Goal: Transaction & Acquisition: Obtain resource

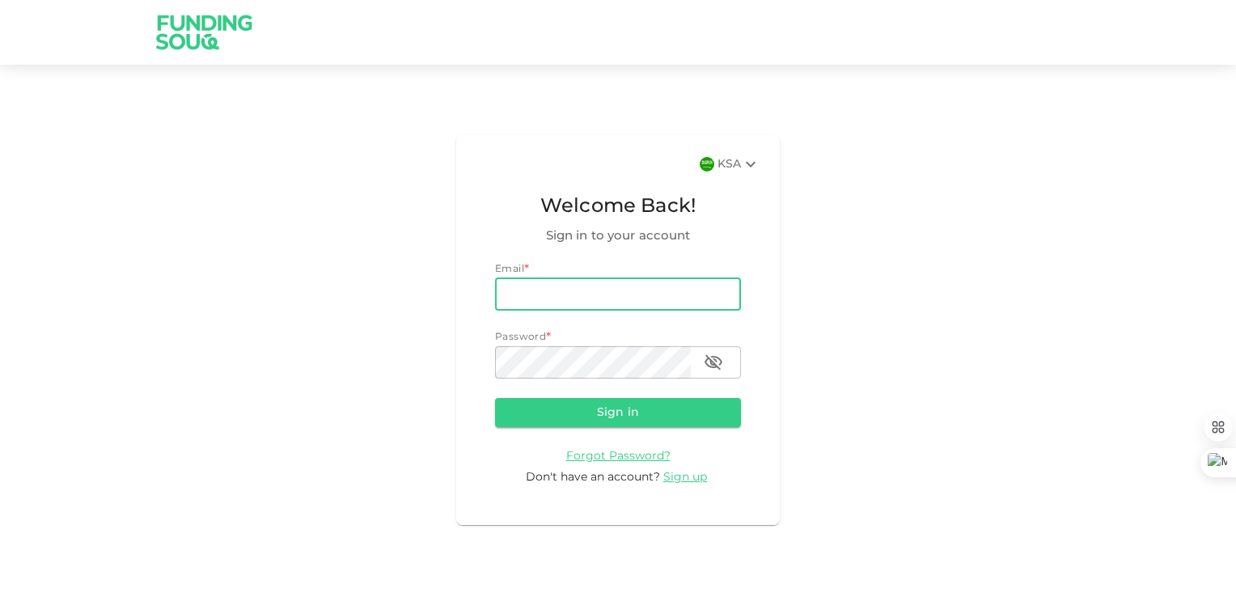
click at [542, 285] on input "email" at bounding box center [618, 294] width 246 height 32
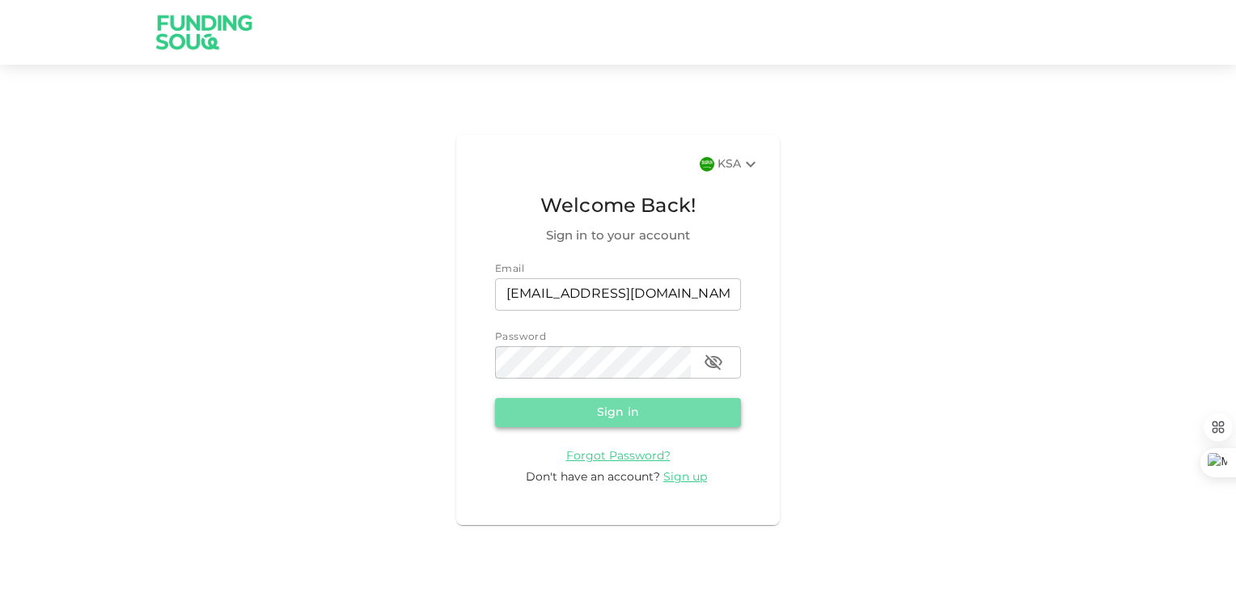
click at [633, 412] on button "Sign in" at bounding box center [618, 412] width 246 height 29
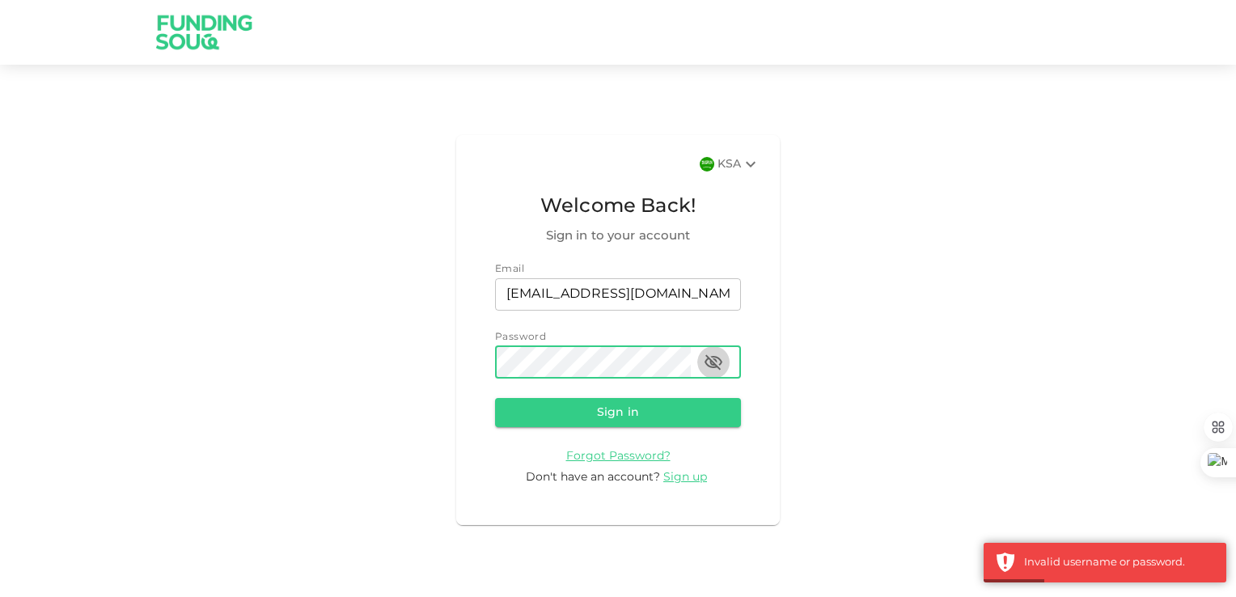
click at [708, 361] on icon "button" at bounding box center [713, 362] width 19 height 19
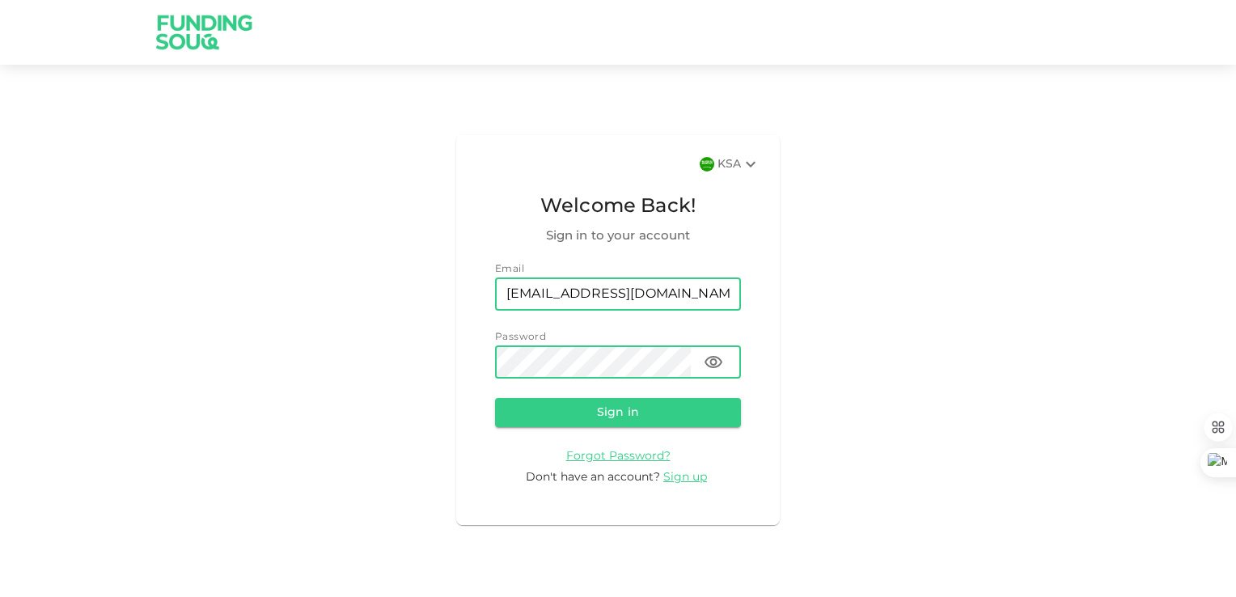
click at [658, 293] on input "[EMAIL_ADDRESS][DOMAIN_NAME]" at bounding box center [618, 294] width 246 height 32
click at [598, 415] on button "Sign in" at bounding box center [618, 412] width 246 height 29
click at [387, 357] on div "KSA Welcome Back! Sign in to your account Email email msalhajjaj@yahoo.com emai…" at bounding box center [618, 330] width 1236 height 492
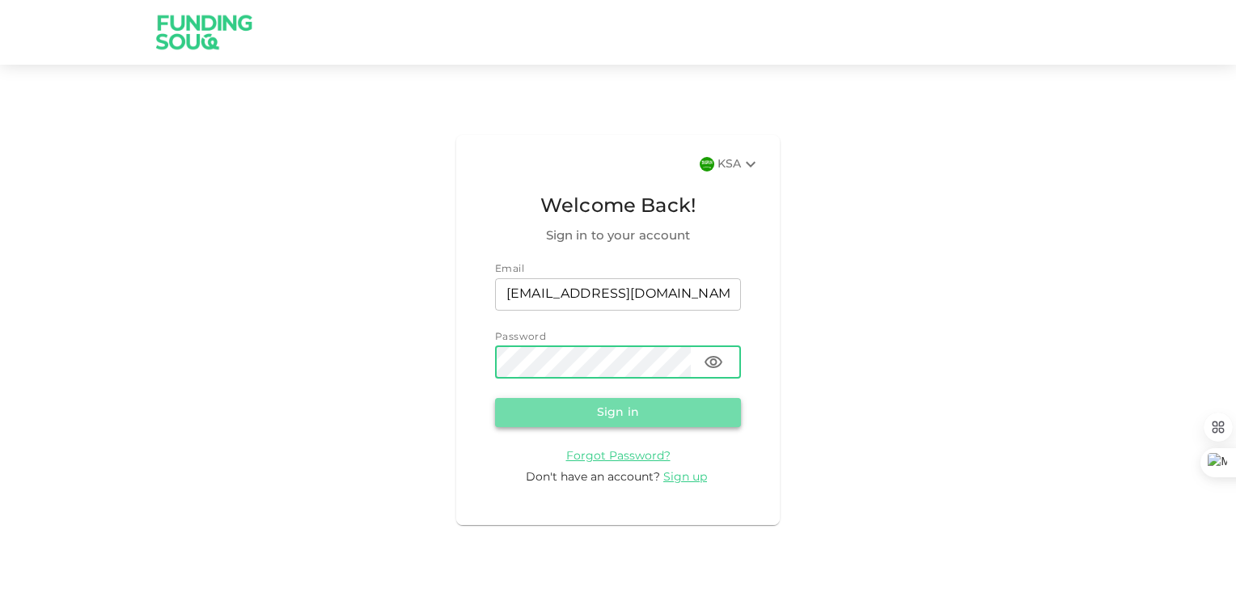
click at [560, 422] on button "Sign in" at bounding box center [618, 412] width 246 height 29
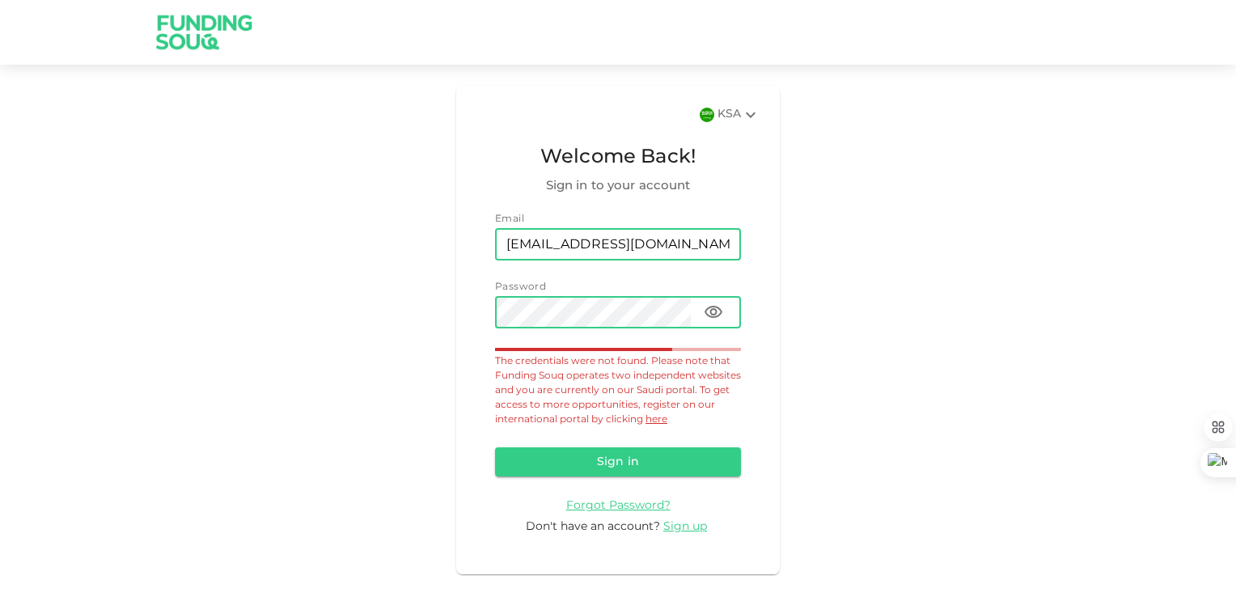
drag, startPoint x: 661, startPoint y: 250, endPoint x: 589, endPoint y: 249, distance: 72.0
click at [589, 249] on input "msalhajjaj@yahoo.com" at bounding box center [618, 244] width 246 height 32
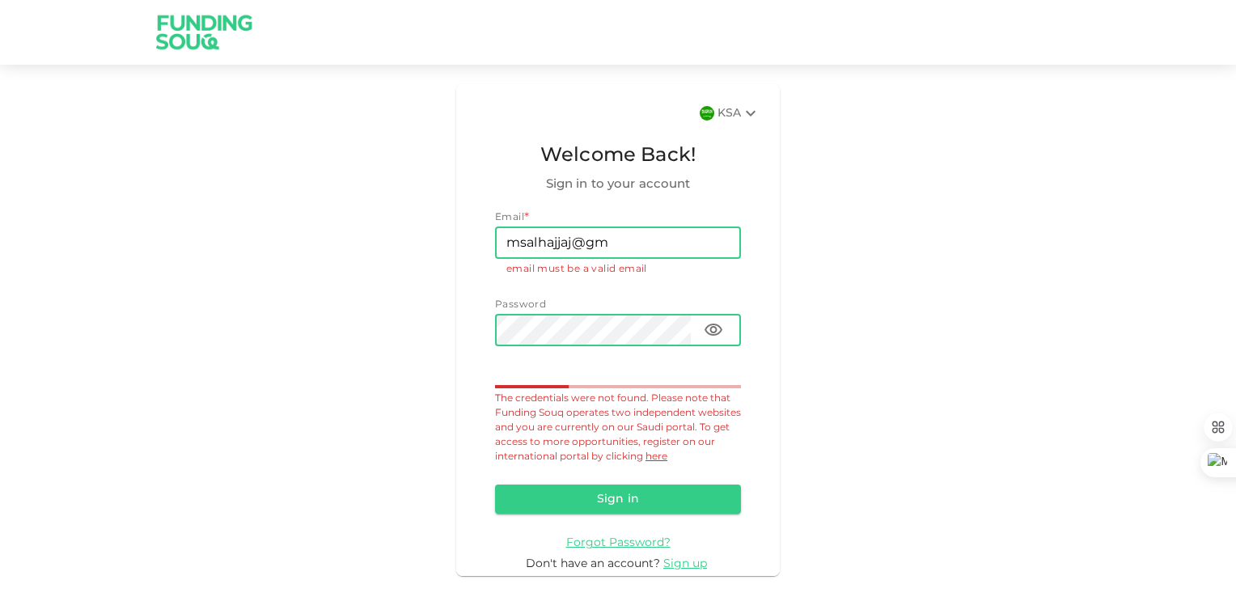
type input "[EMAIL_ADDRESS][DOMAIN_NAME]"
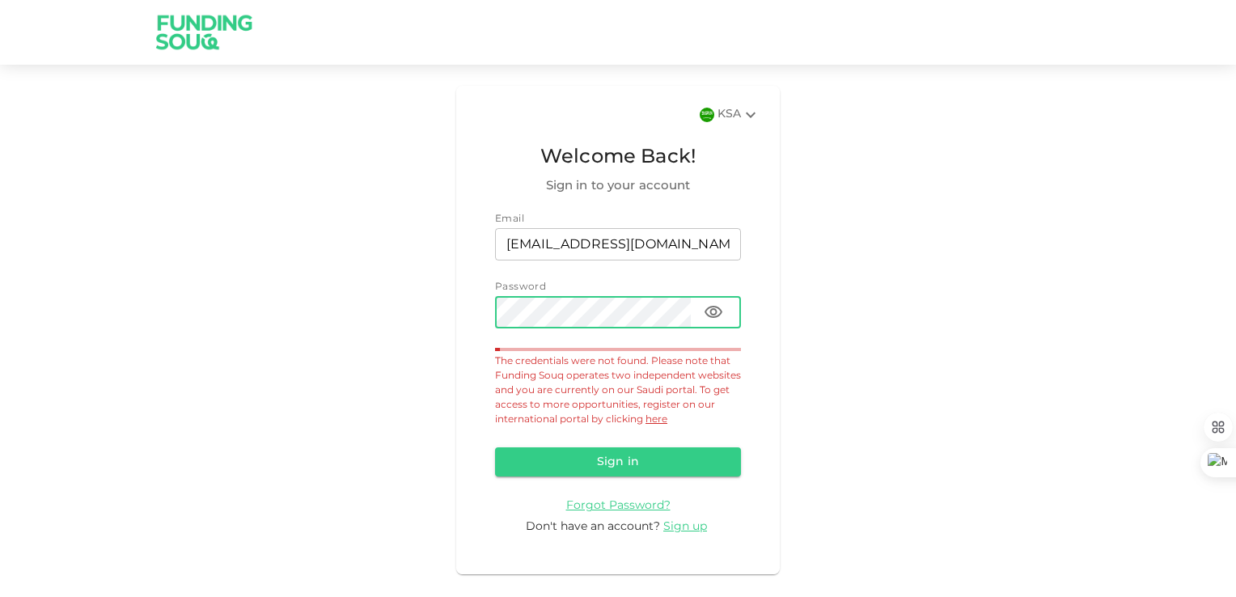
click at [417, 274] on div "KSA Welcome Back! Sign in to your account Email email msalhajjaj@gmail.com emai…" at bounding box center [618, 330] width 1236 height 492
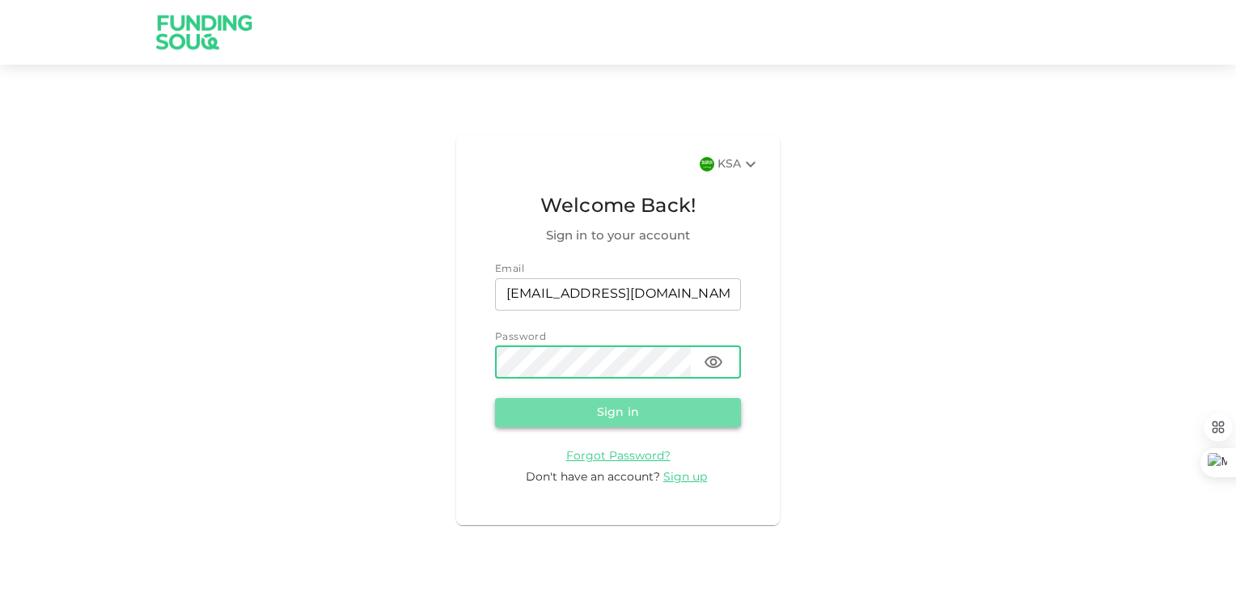
click at [615, 409] on button "Sign in" at bounding box center [618, 412] width 246 height 29
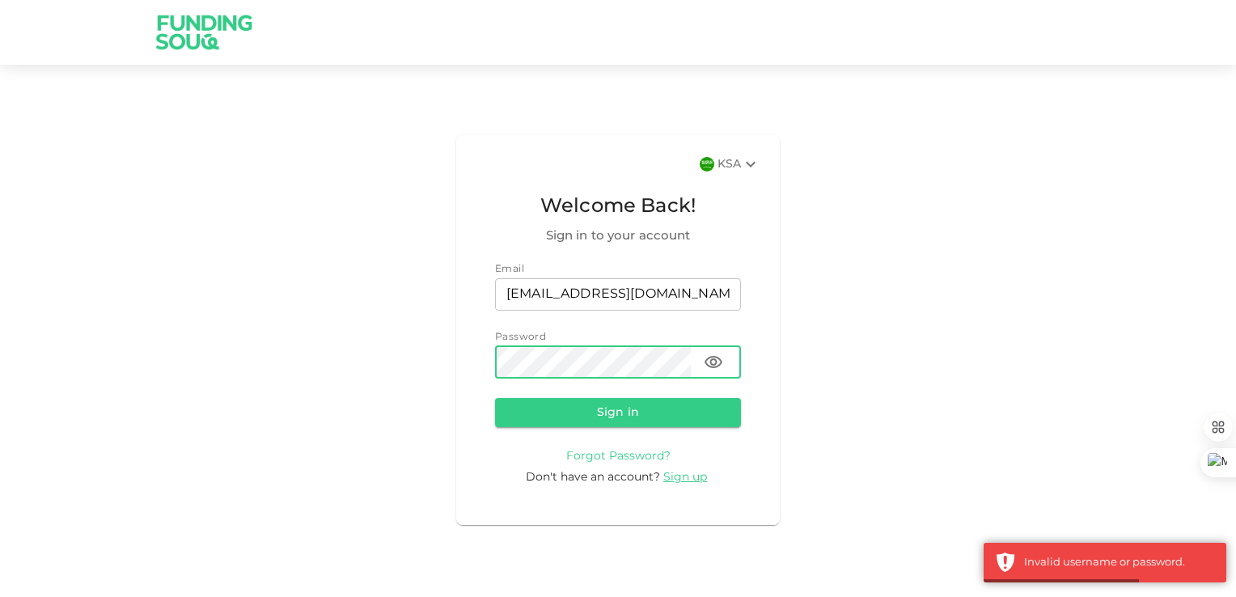
click at [617, 459] on span "Forgot Password?" at bounding box center [618, 455] width 104 height 11
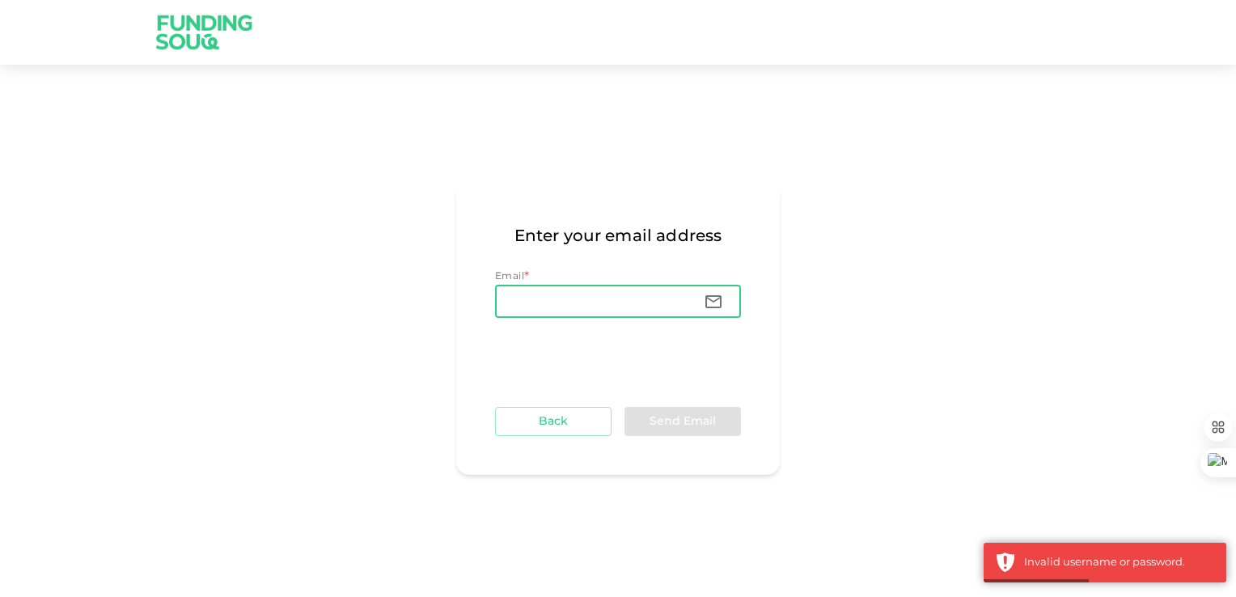
click at [563, 293] on input "Email" at bounding box center [593, 301] width 196 height 32
type input "[EMAIL_ADDRESS][DOMAIN_NAME]"
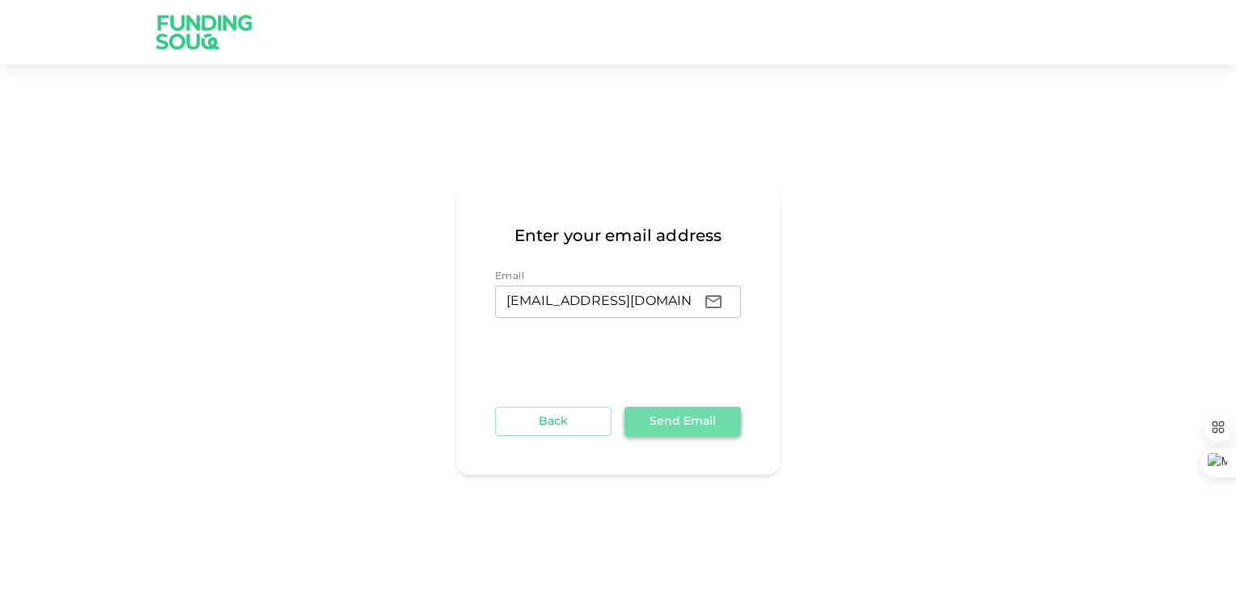
click at [671, 425] on button "Send Email" at bounding box center [682, 421] width 116 height 29
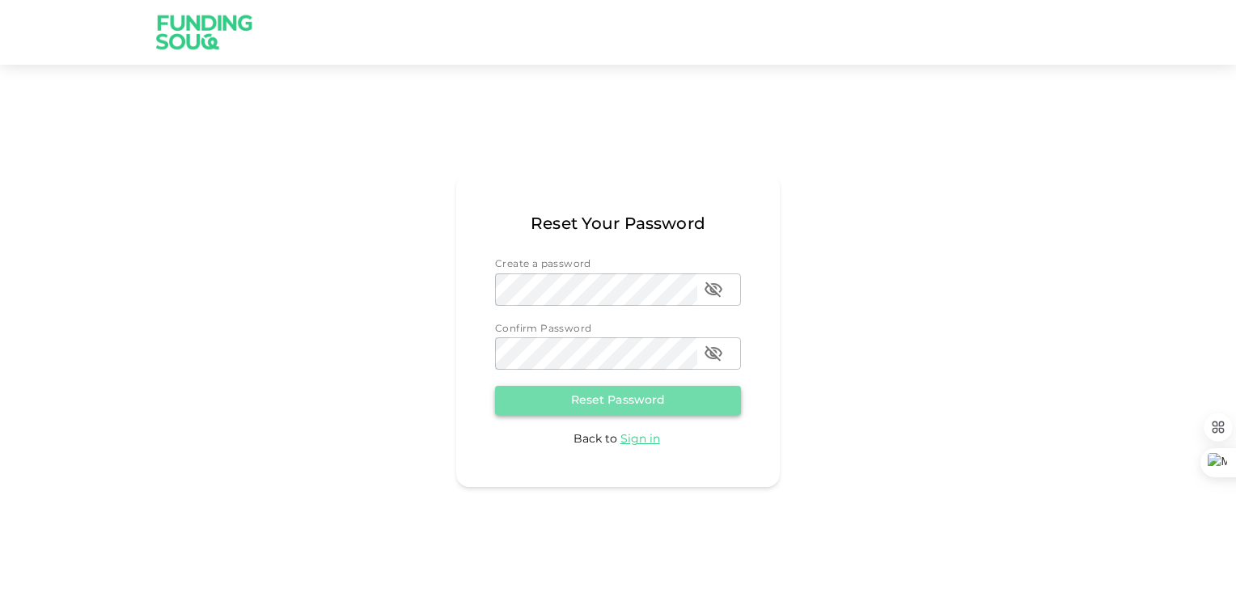
click at [597, 402] on button "Reset Password" at bounding box center [618, 400] width 246 height 29
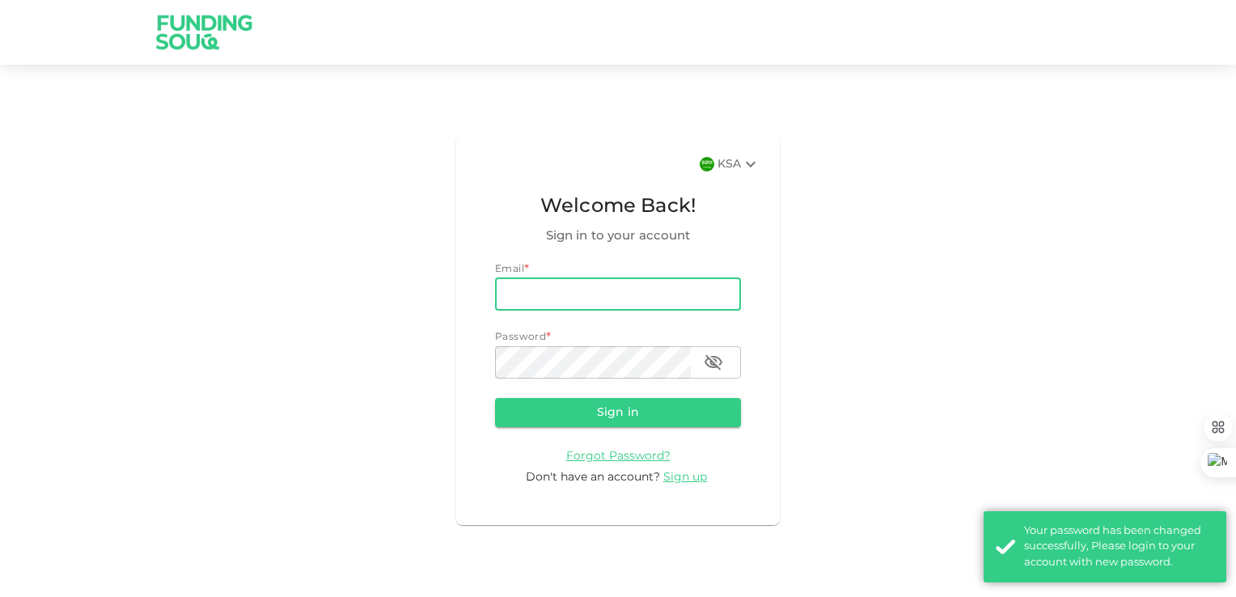
click at [582, 299] on input "email" at bounding box center [618, 294] width 246 height 32
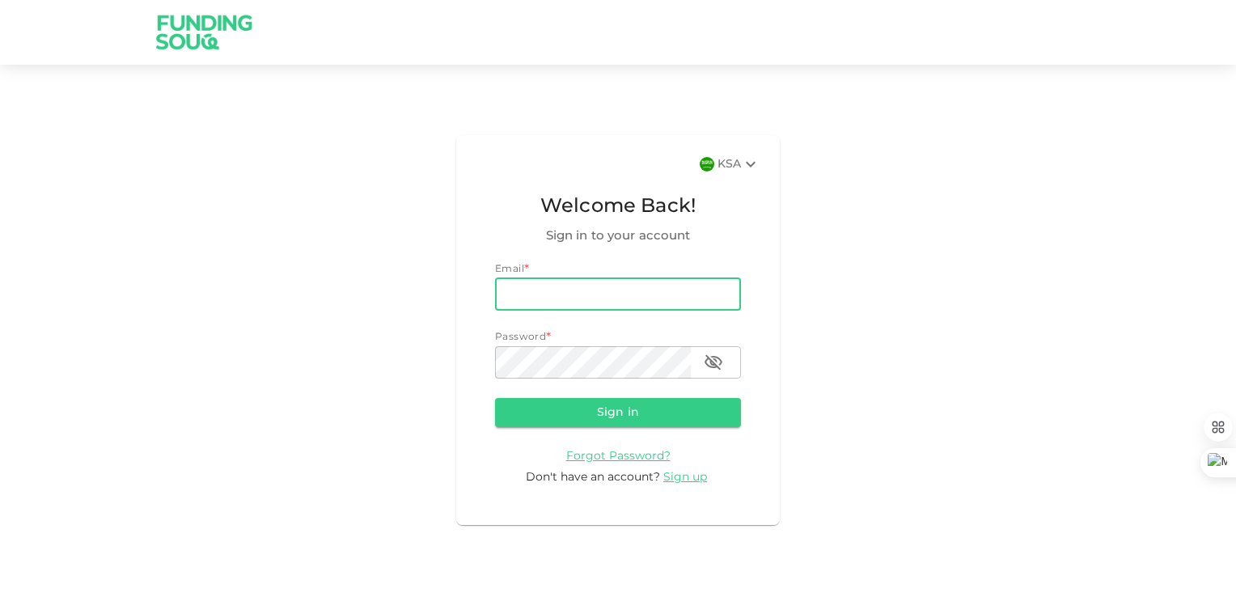
type input "[EMAIL_ADDRESS][DOMAIN_NAME]"
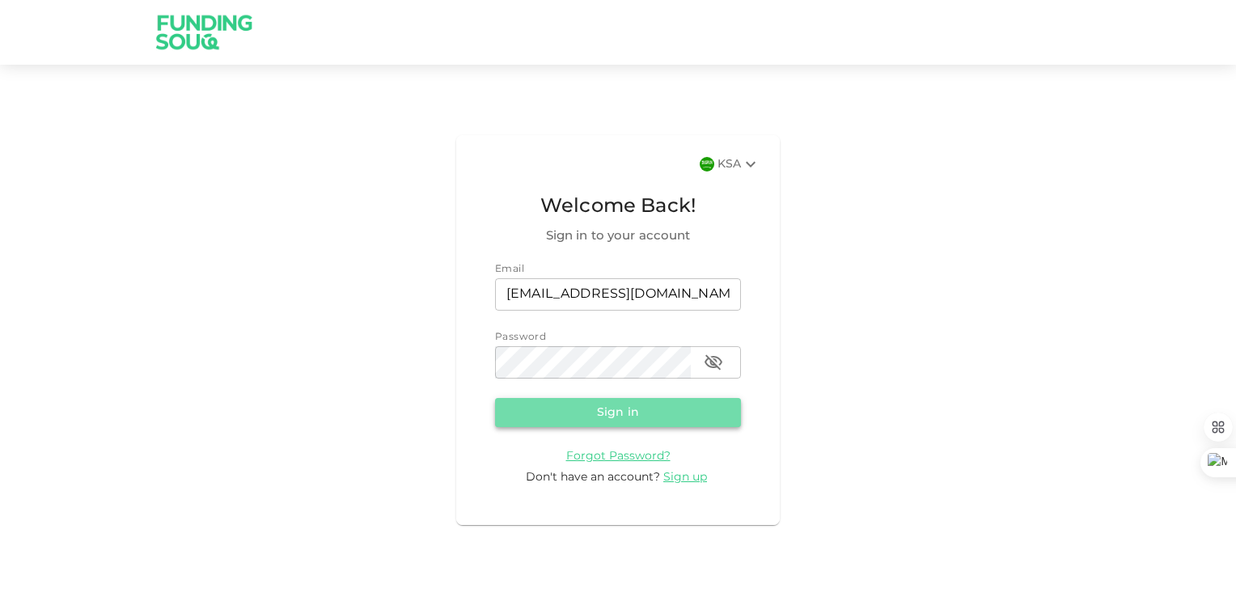
click at [608, 416] on button "Sign in" at bounding box center [618, 412] width 246 height 29
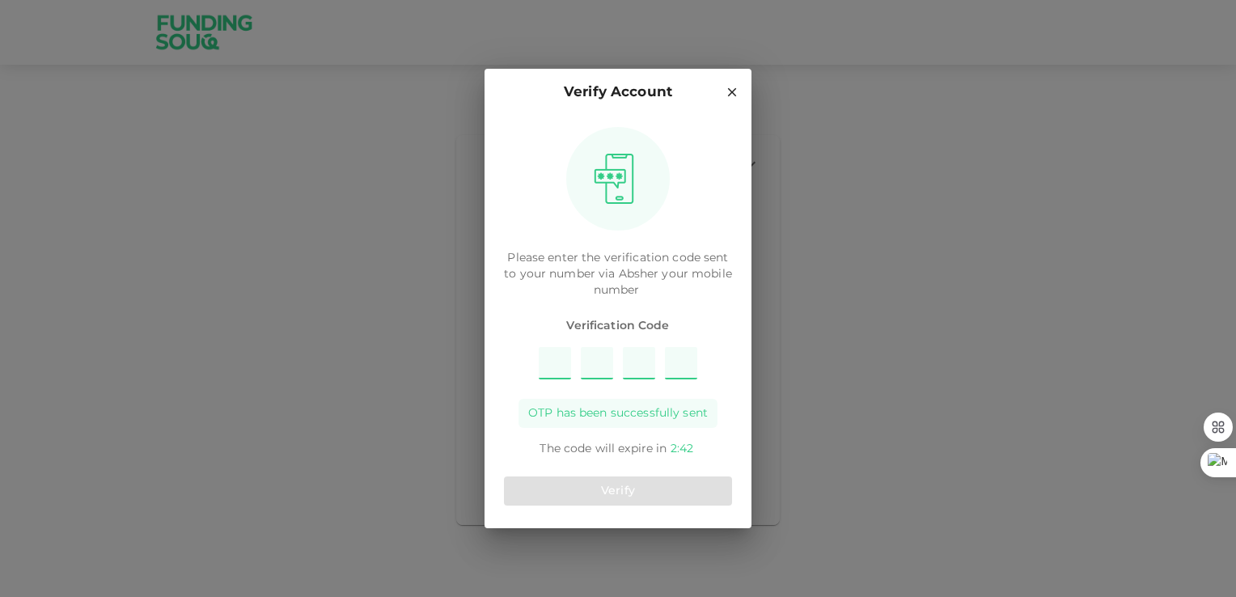
type input "1"
type input "7"
type input "8"
type input "5"
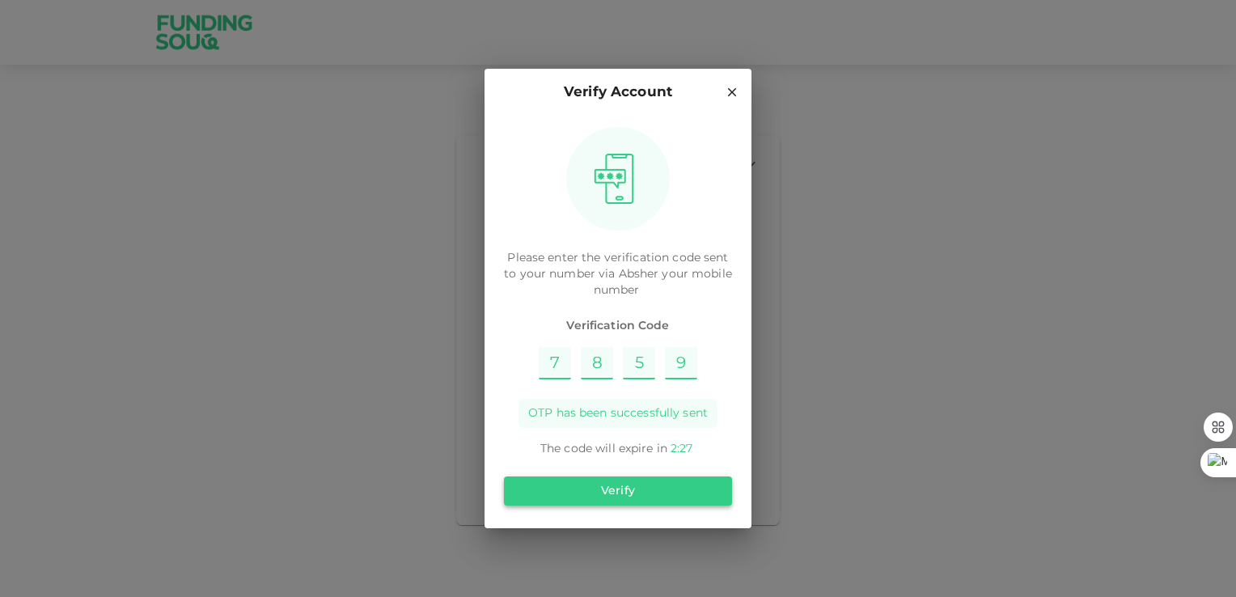
type input "9"
click at [594, 497] on button "Verify" at bounding box center [618, 490] width 228 height 29
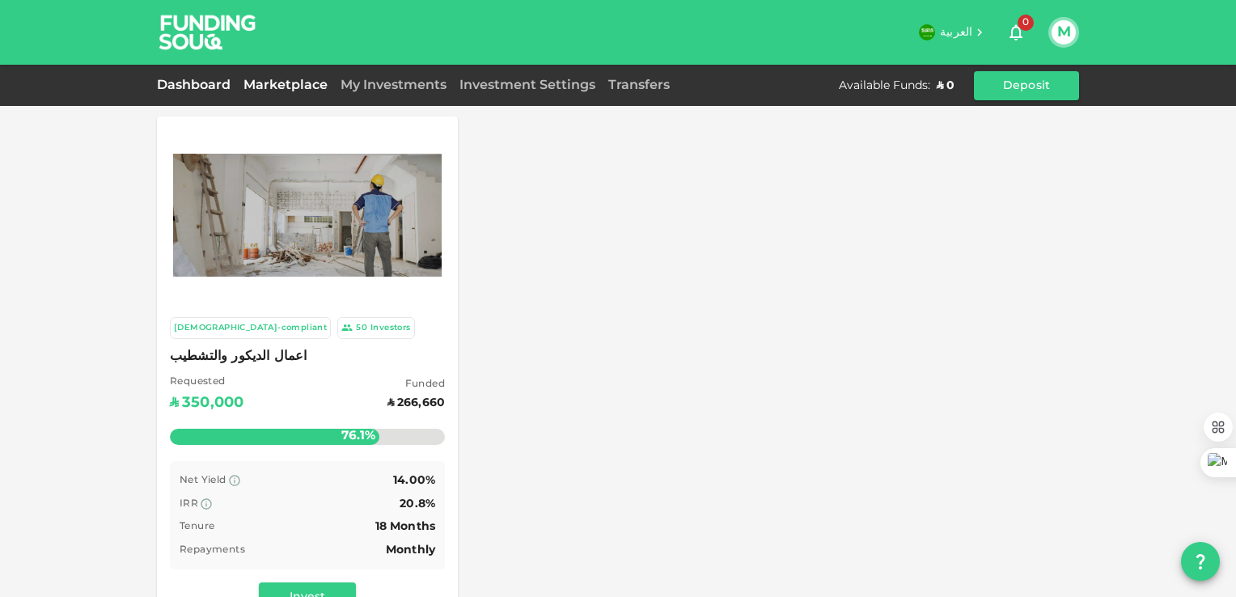
click at [195, 82] on link "Dashboard" at bounding box center [197, 85] width 80 height 12
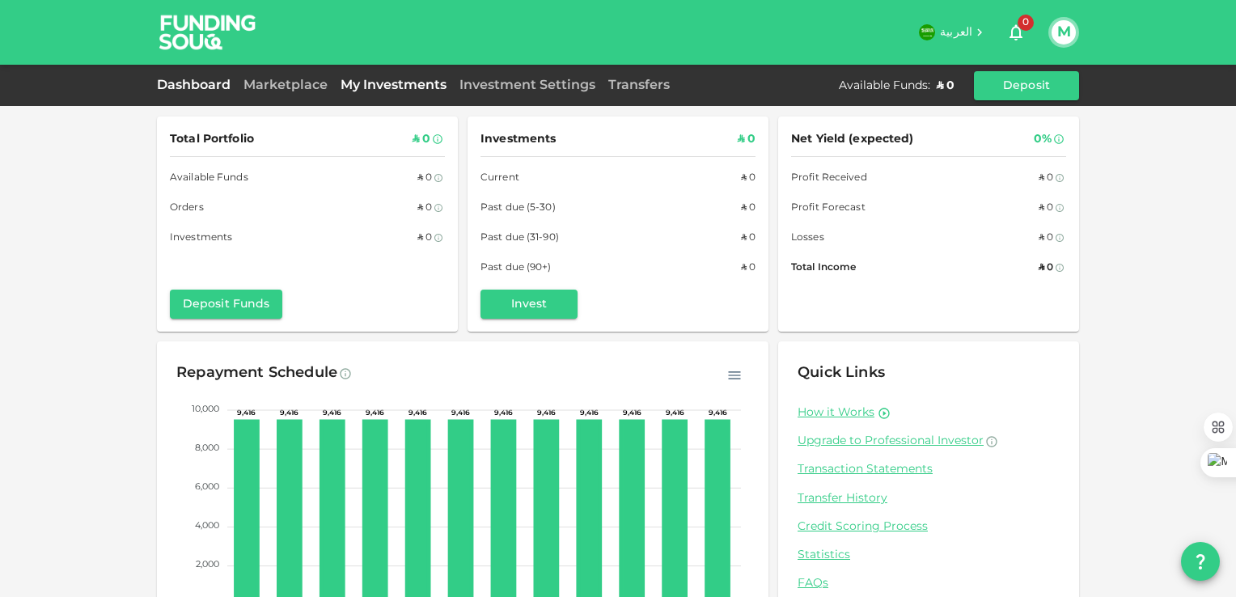
click at [383, 86] on link "My Investments" at bounding box center [393, 85] width 119 height 12
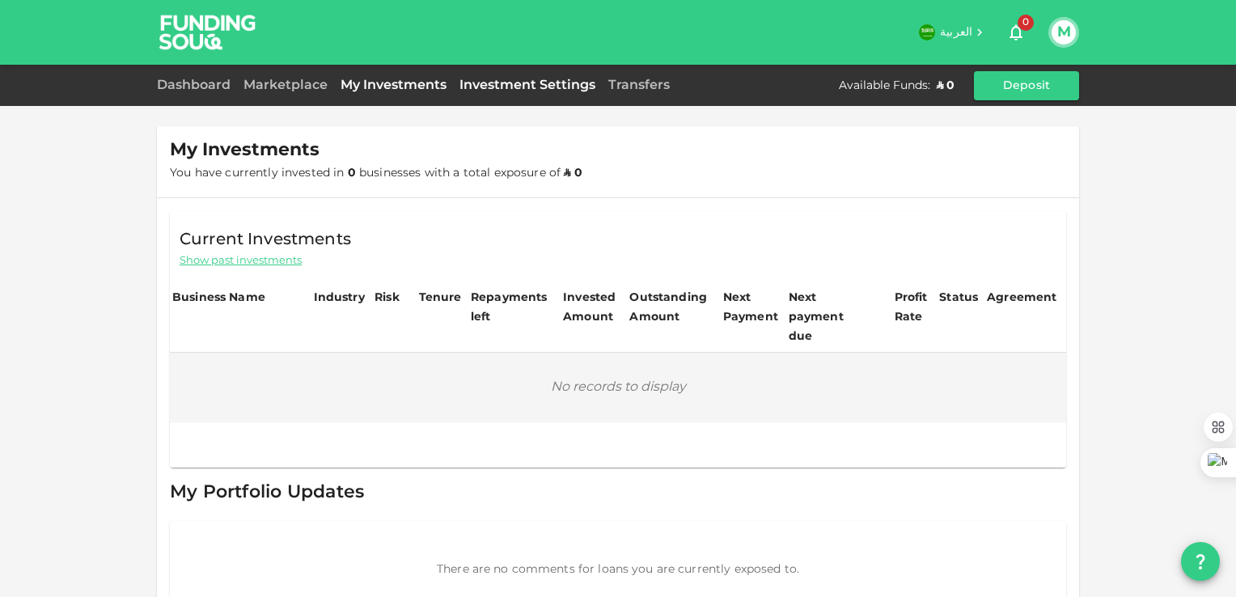
click at [495, 87] on link "Investment Settings" at bounding box center [527, 85] width 149 height 12
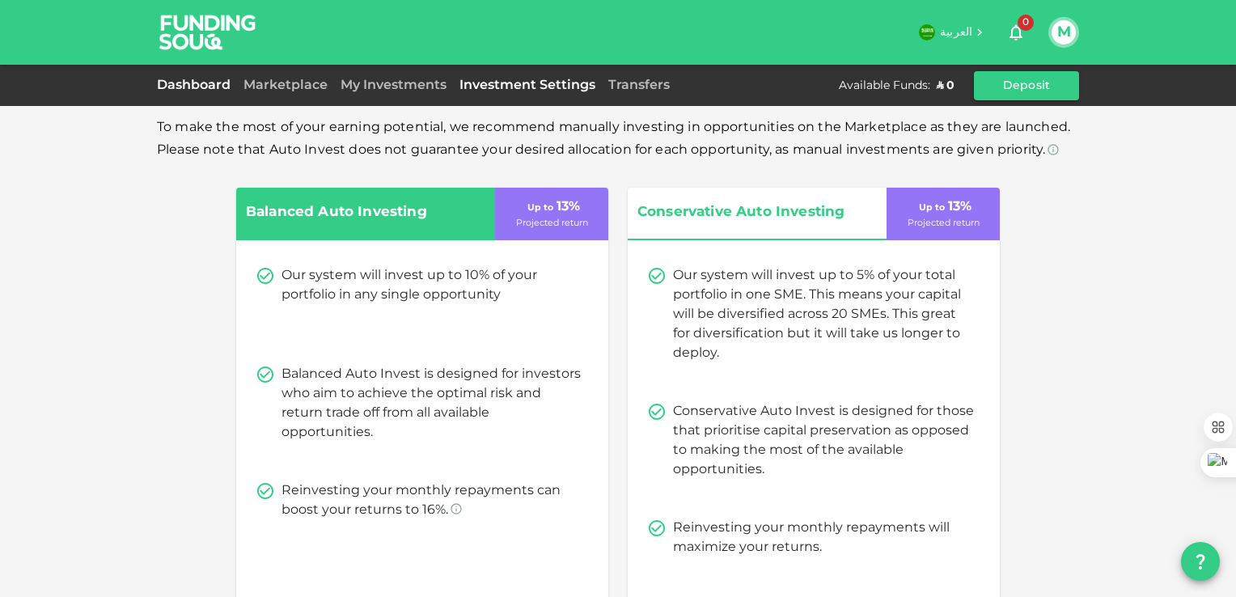
click at [197, 89] on link "Dashboard" at bounding box center [197, 85] width 80 height 12
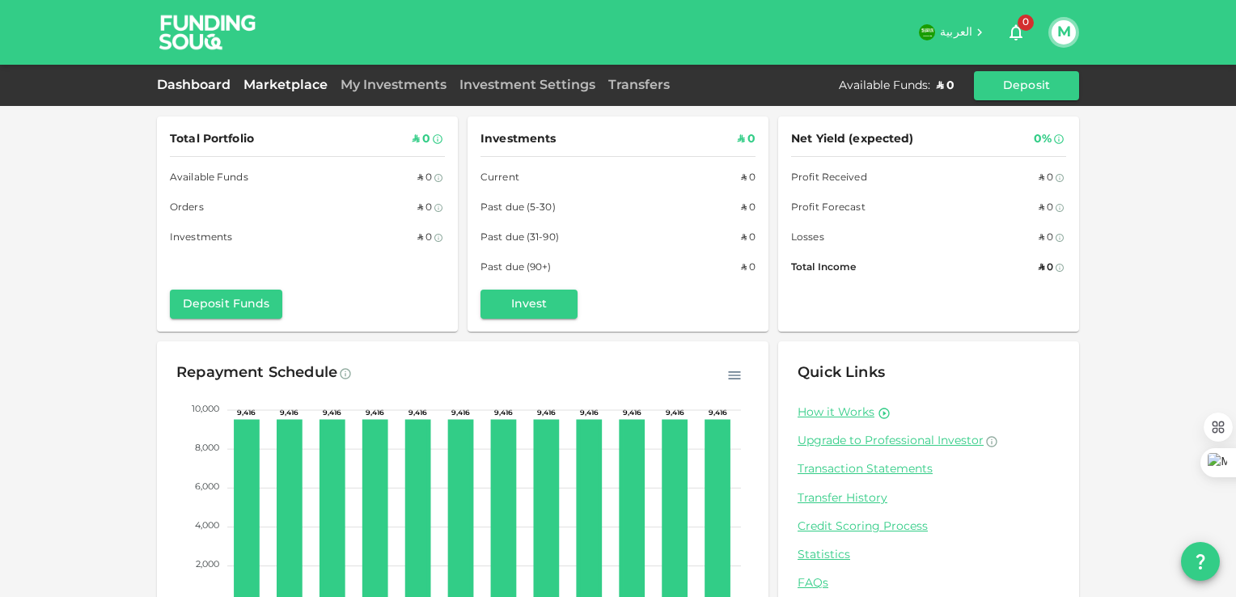
click at [285, 85] on link "Marketplace" at bounding box center [285, 85] width 97 height 12
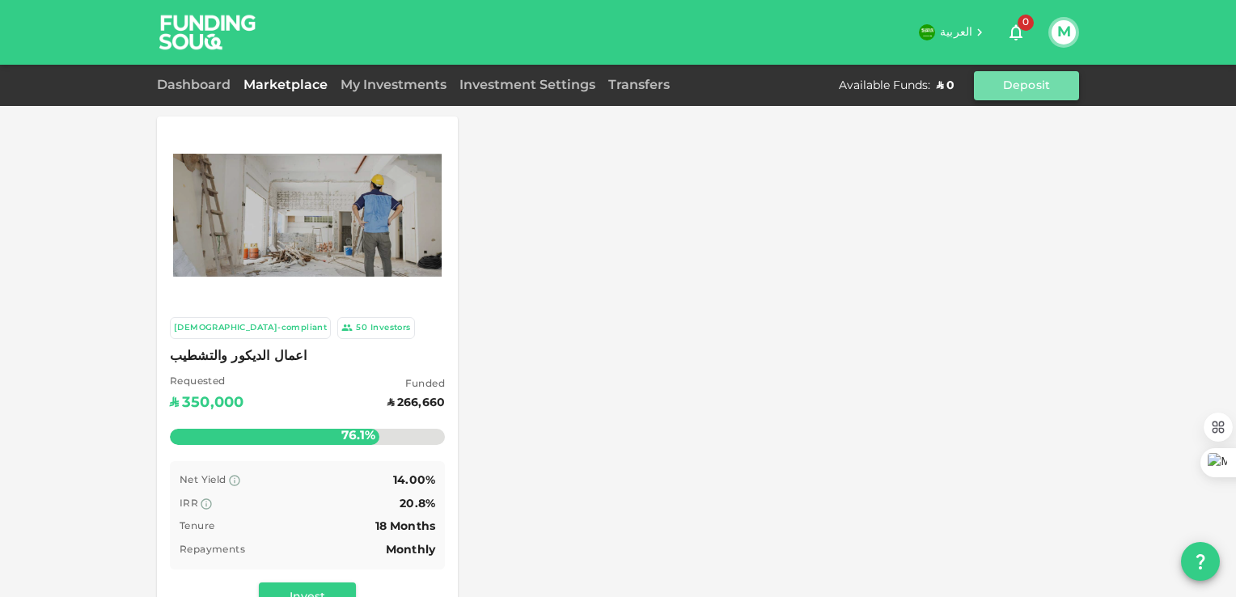
click at [1009, 84] on button "Deposit" at bounding box center [1026, 85] width 105 height 29
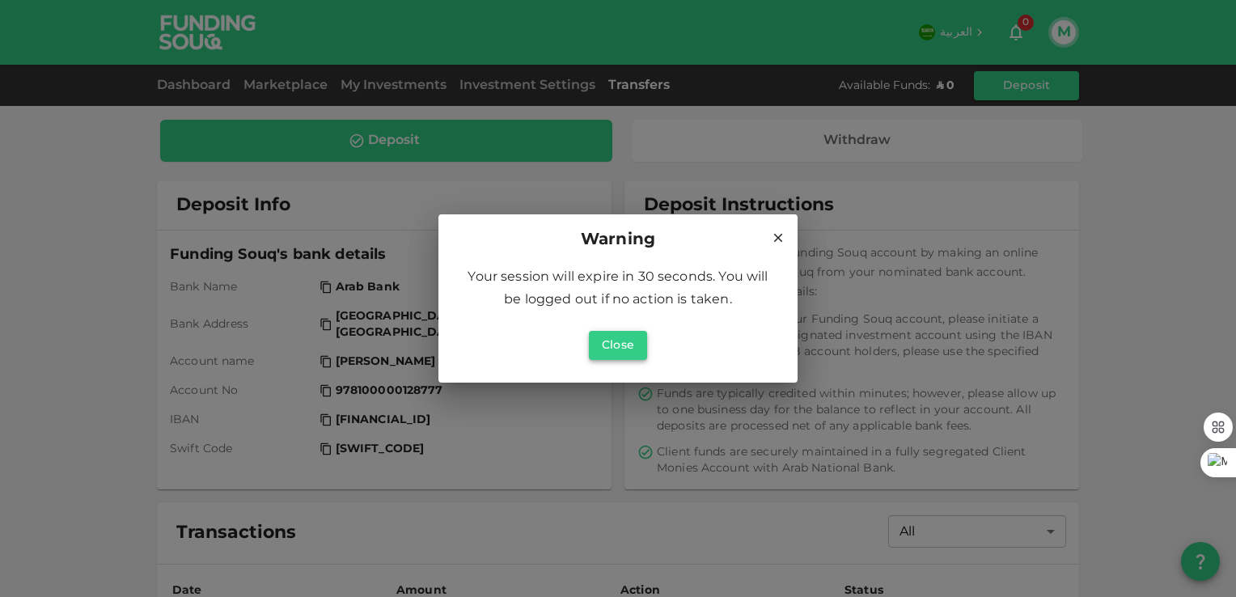
click at [628, 341] on button "Close" at bounding box center [618, 345] width 58 height 29
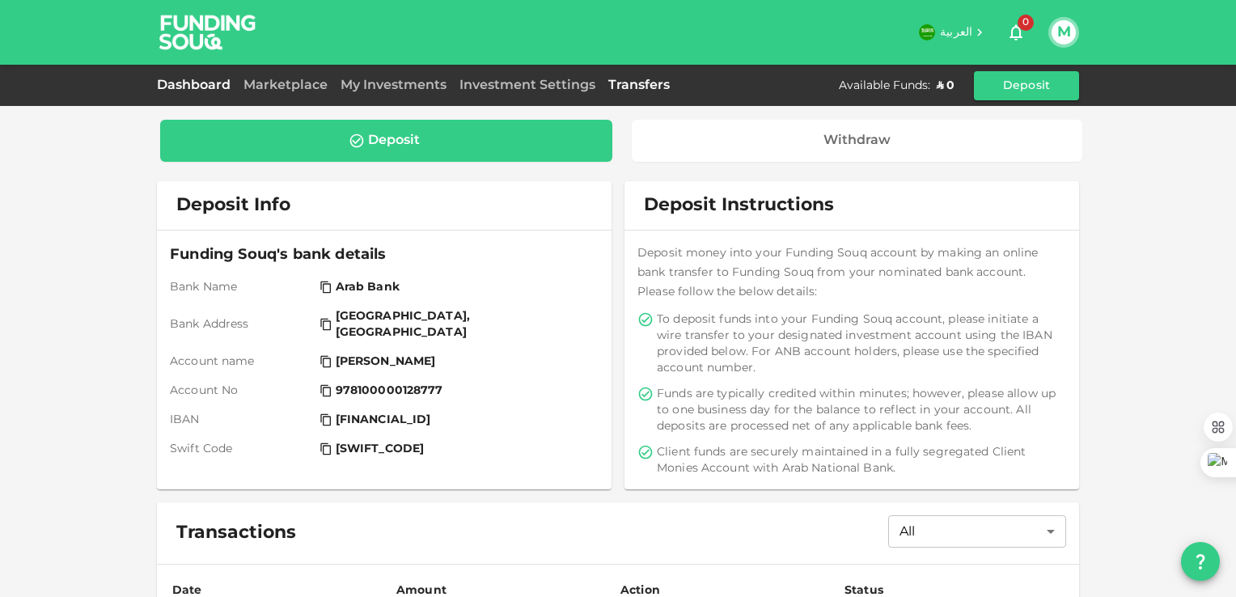
click at [206, 84] on link "Dashboard" at bounding box center [197, 85] width 80 height 12
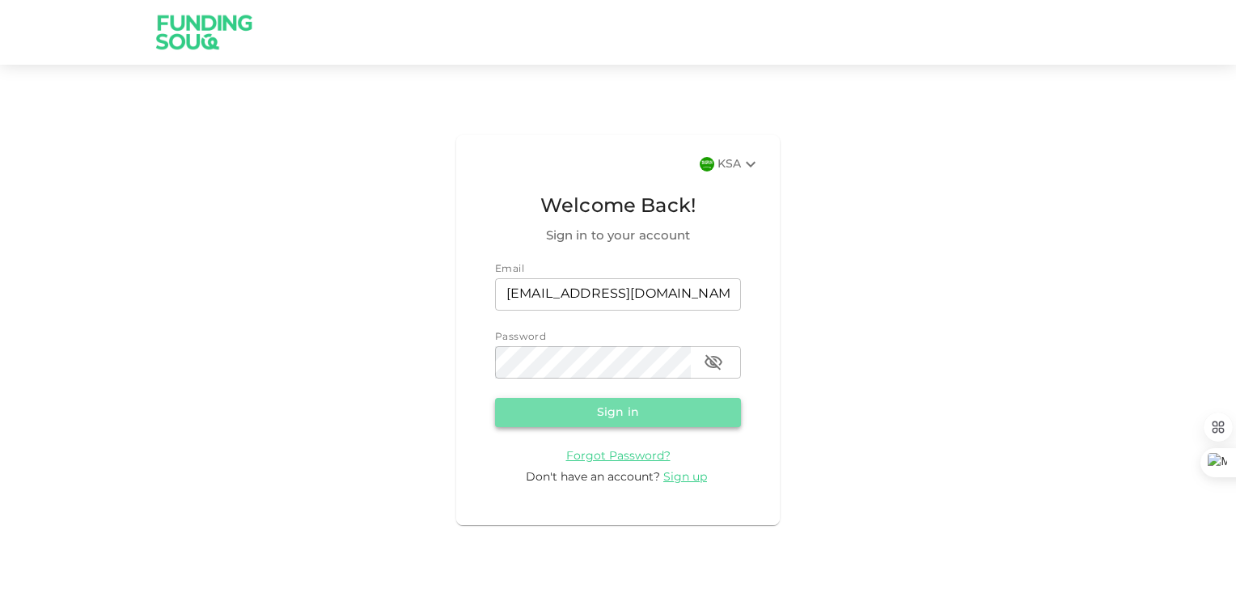
click at [618, 416] on button "Sign in" at bounding box center [618, 412] width 246 height 29
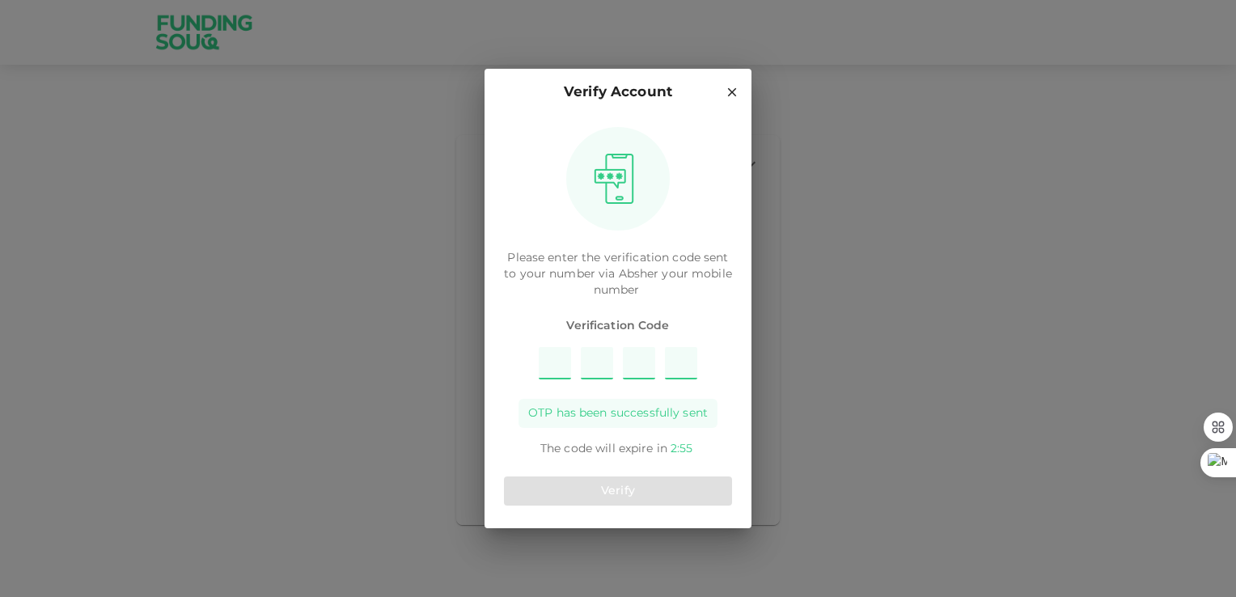
click at [558, 364] on input "Please enter OTP character 1" at bounding box center [555, 363] width 32 height 32
type input "4"
type input "2"
type input "3"
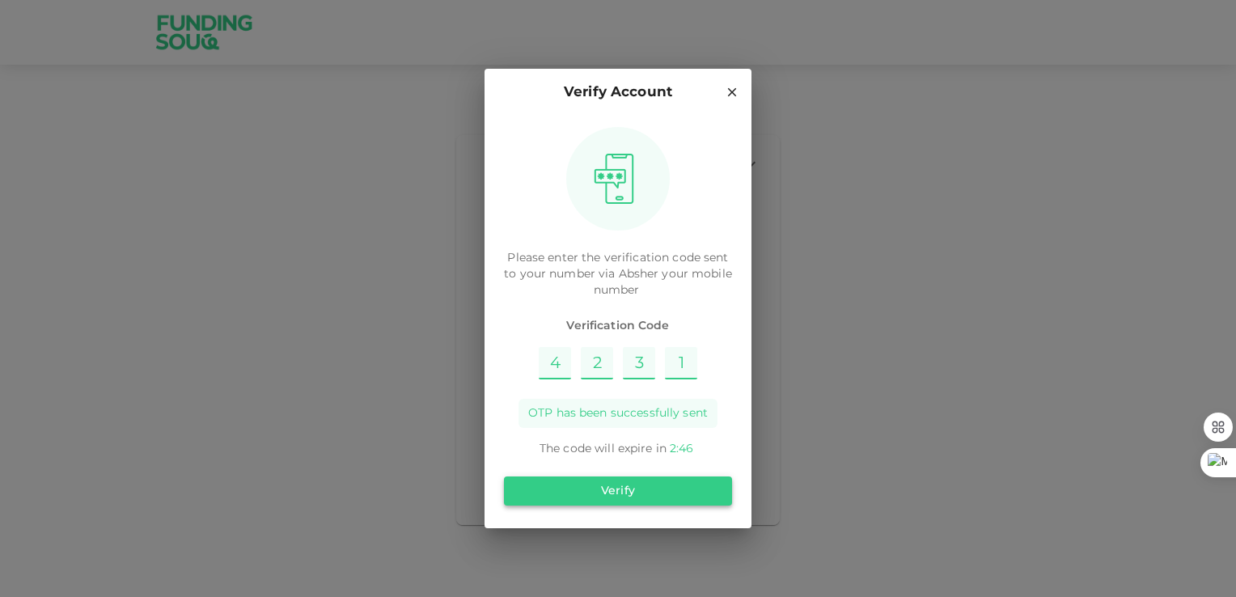
type input "1"
click at [622, 497] on button "Verify" at bounding box center [618, 490] width 228 height 29
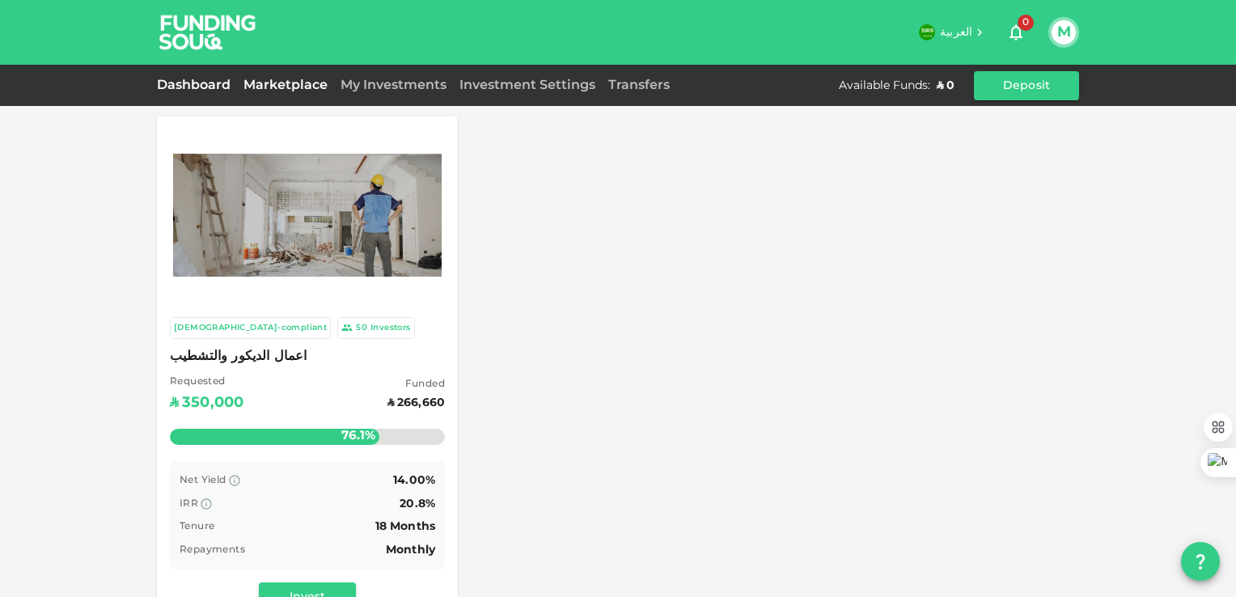
click at [201, 87] on link "Dashboard" at bounding box center [197, 85] width 80 height 12
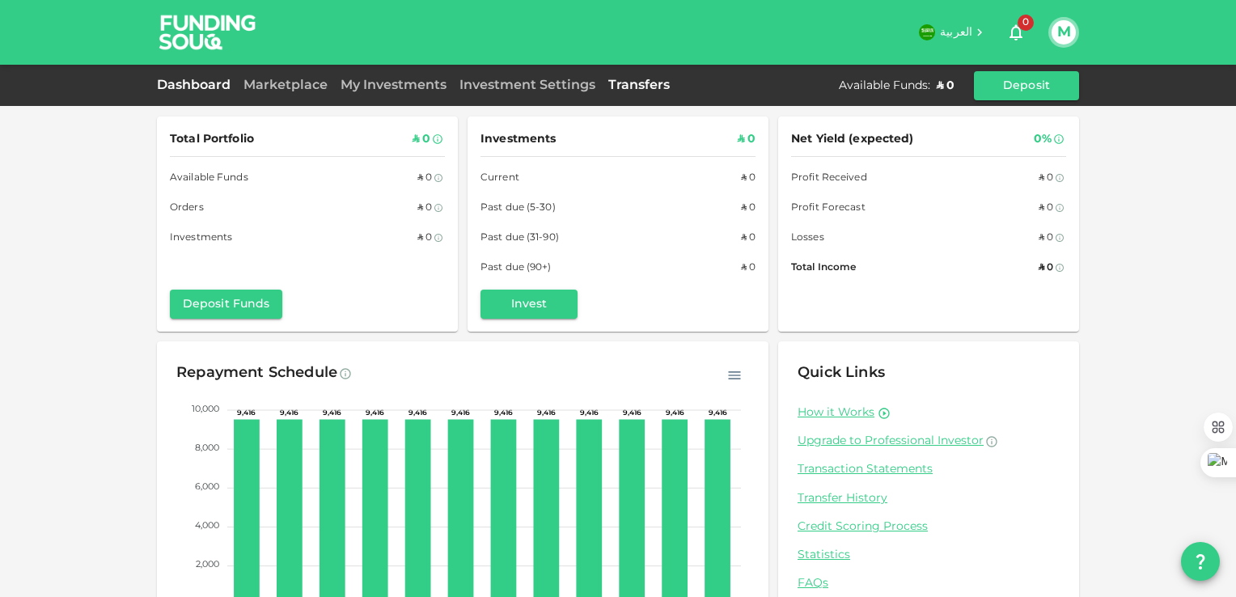
click at [652, 85] on link "Transfers" at bounding box center [639, 85] width 74 height 12
